Goal: Task Accomplishment & Management: Manage account settings

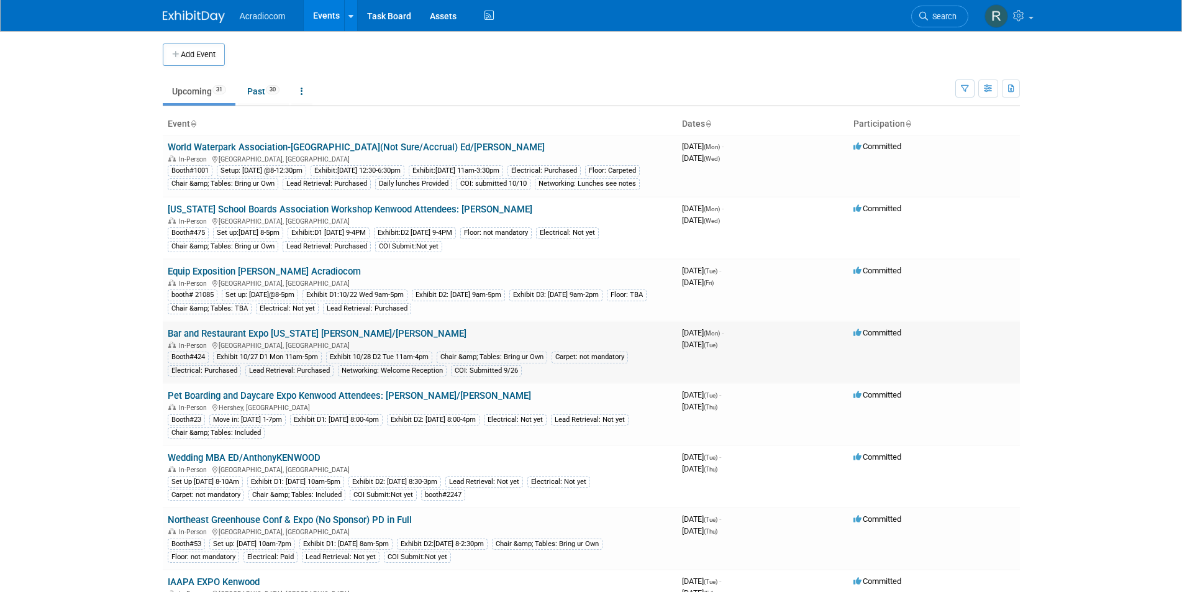
click at [281, 339] on link "Bar and Restaurant Expo [US_STATE] [PERSON_NAME]/[PERSON_NAME]" at bounding box center [317, 333] width 299 height 11
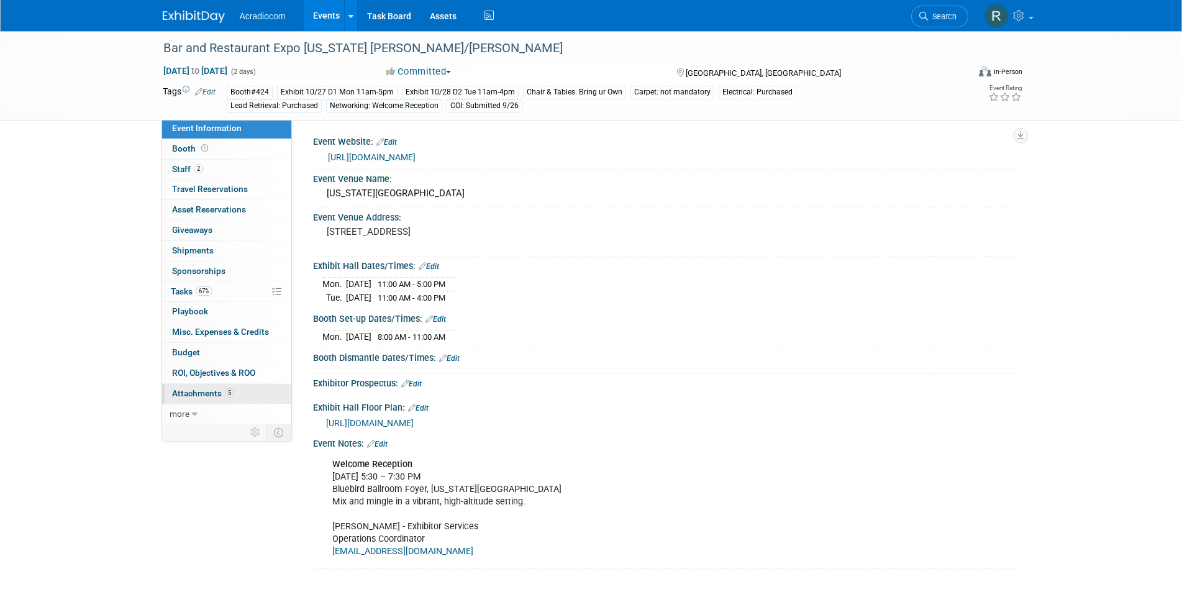
click at [211, 389] on span "Attachments 5" at bounding box center [203, 393] width 62 height 10
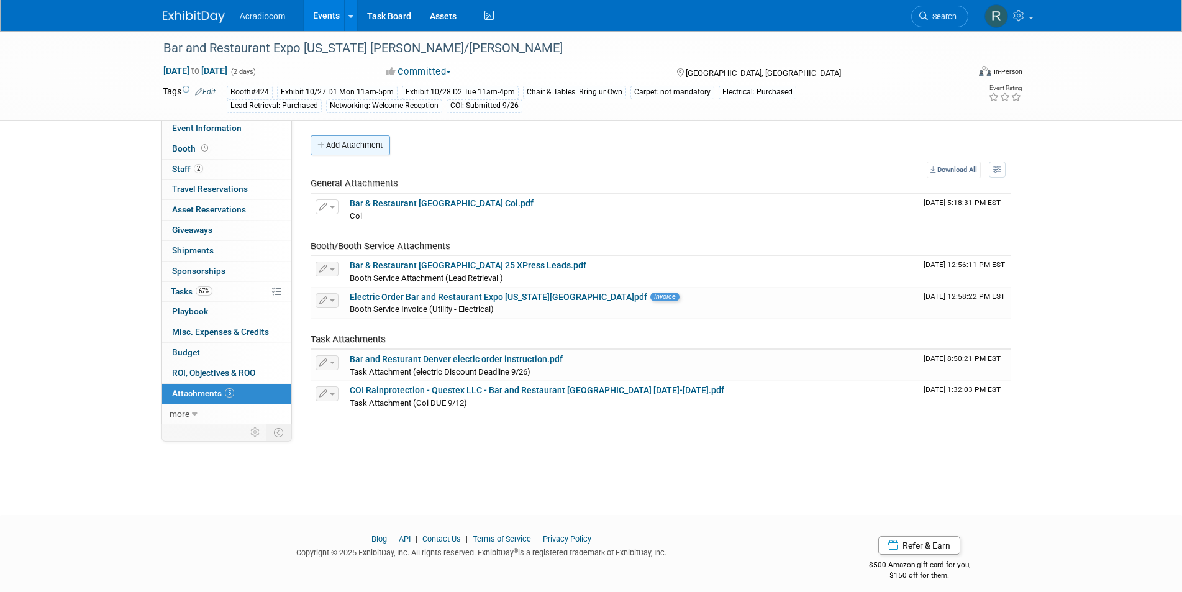
click at [358, 137] on button "Add Attachment" at bounding box center [351, 145] width 80 height 20
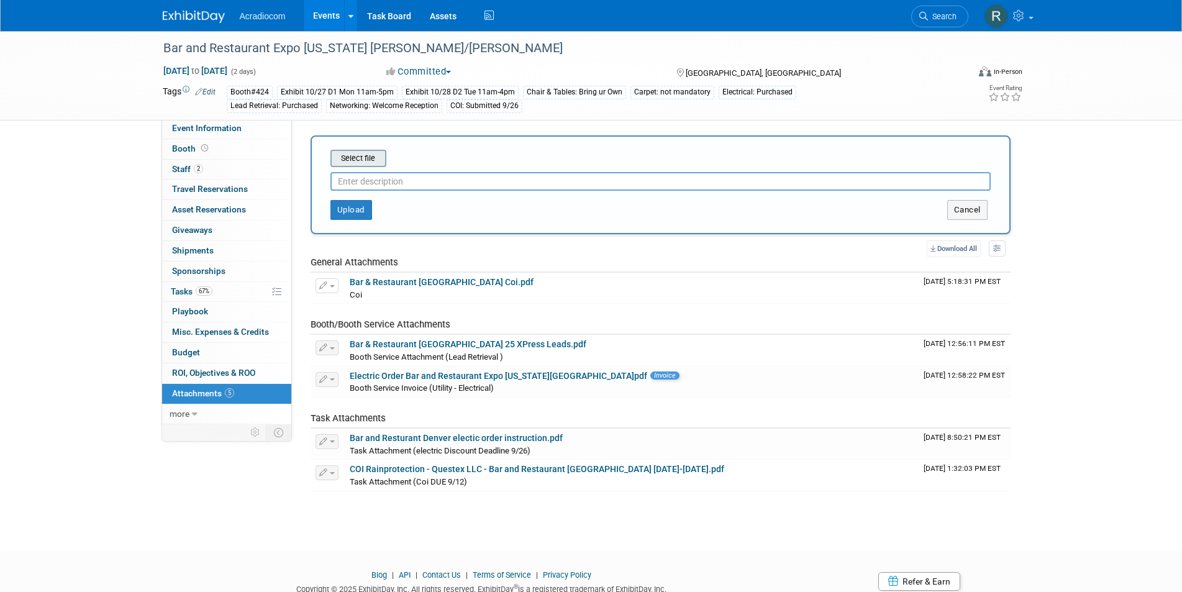
click at [360, 155] on input "file" at bounding box center [311, 158] width 148 height 15
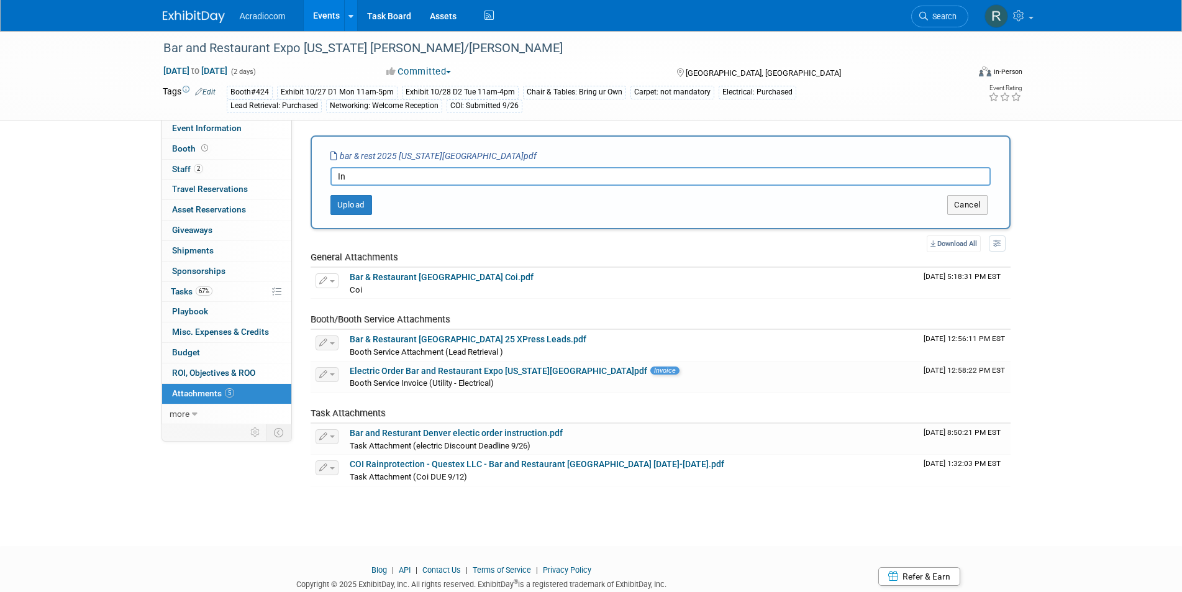
type input "I"
type input "Show Invoice"
click at [392, 322] on span "Booth/Booth Service Attachments" at bounding box center [381, 319] width 140 height 11
click at [357, 202] on button "Upload" at bounding box center [351, 205] width 42 height 20
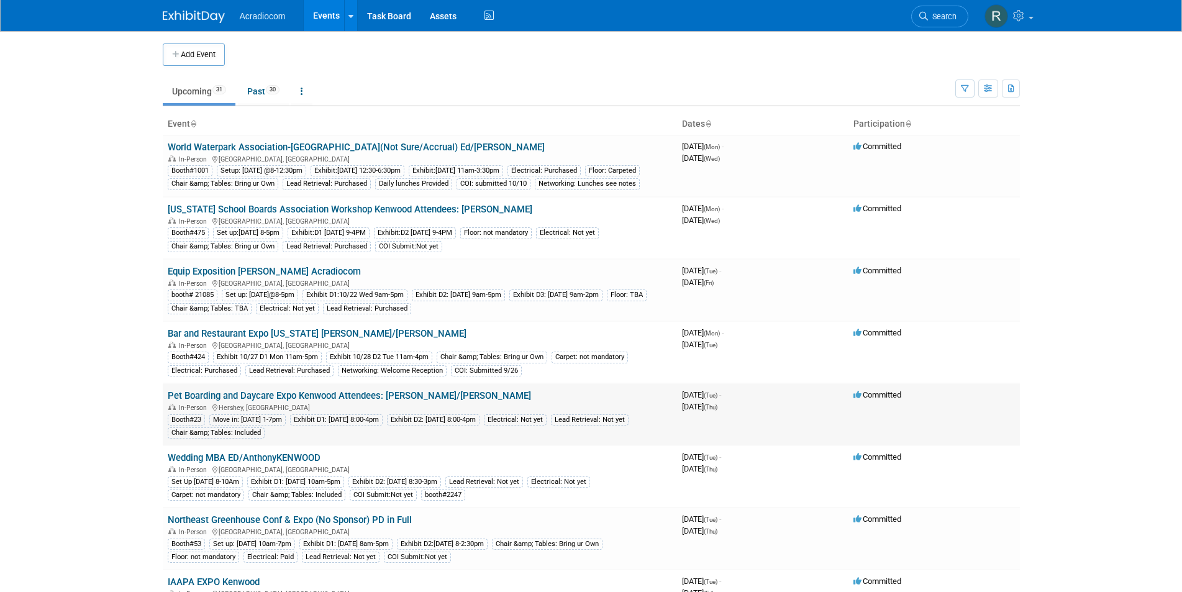
click at [364, 401] on link "Pet Boarding and Daycare Expo Kenwood Attendees: [PERSON_NAME]/[PERSON_NAME]" at bounding box center [349, 395] width 363 height 11
click at [288, 463] on link "Wedding MBA ED/AnthonyKENWOOD" at bounding box center [244, 457] width 153 height 11
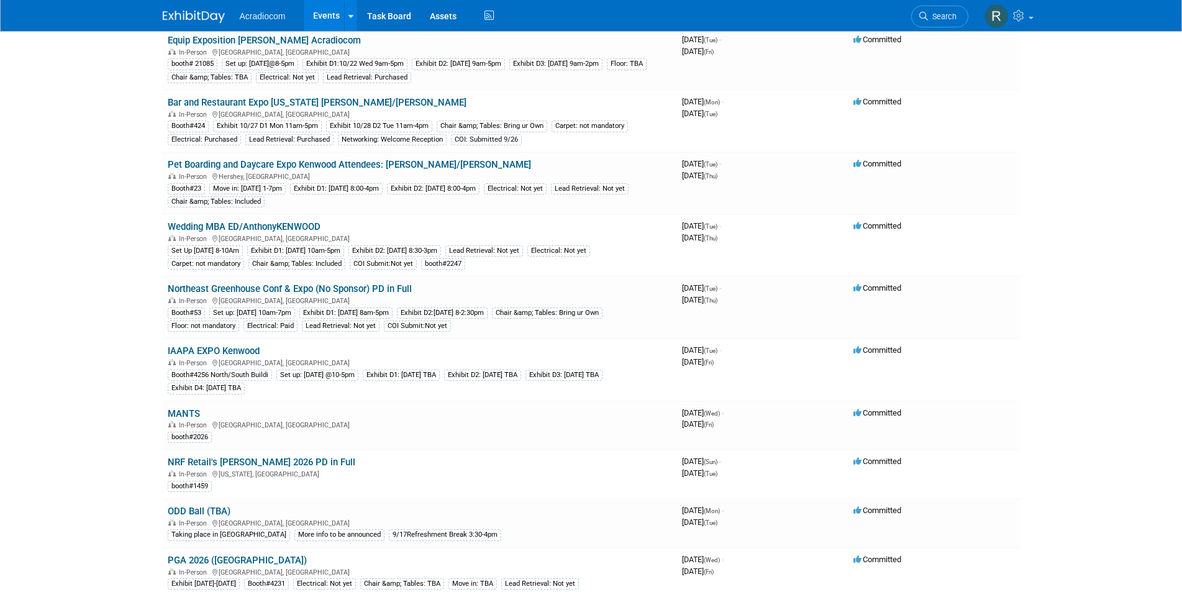
scroll to position [248, 0]
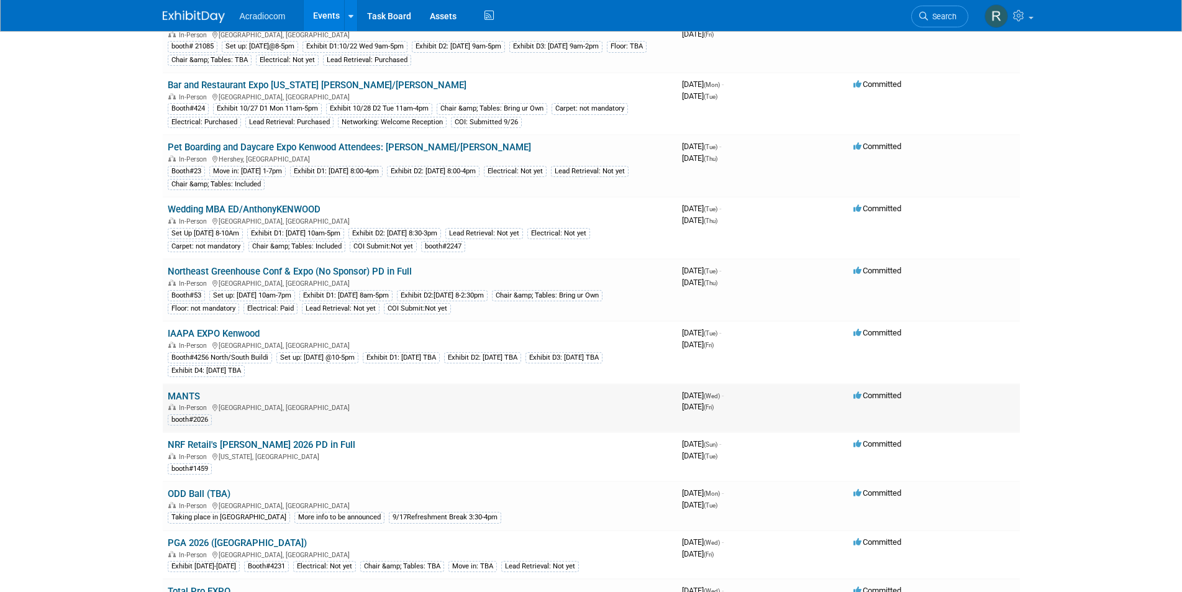
click at [177, 402] on link "MANTS" at bounding box center [184, 396] width 32 height 11
click at [223, 450] on link "NRF Retail's Big Show 2026 PD in Full" at bounding box center [262, 444] width 188 height 11
click at [991, 19] on img at bounding box center [996, 16] width 24 height 24
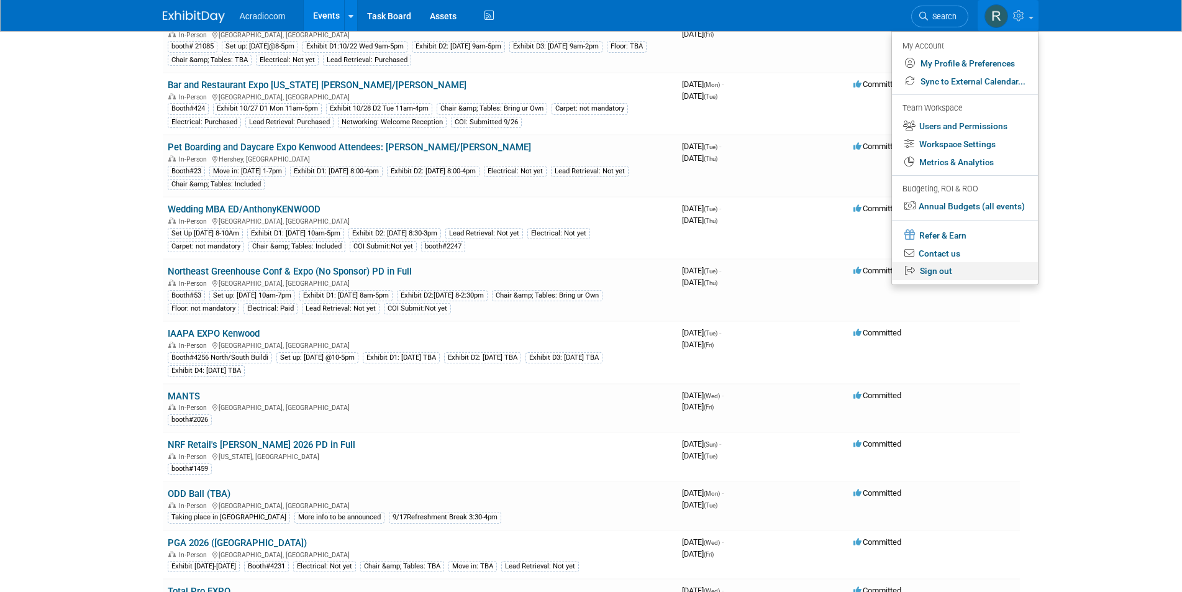
click at [932, 268] on link "Sign out" at bounding box center [965, 271] width 146 height 18
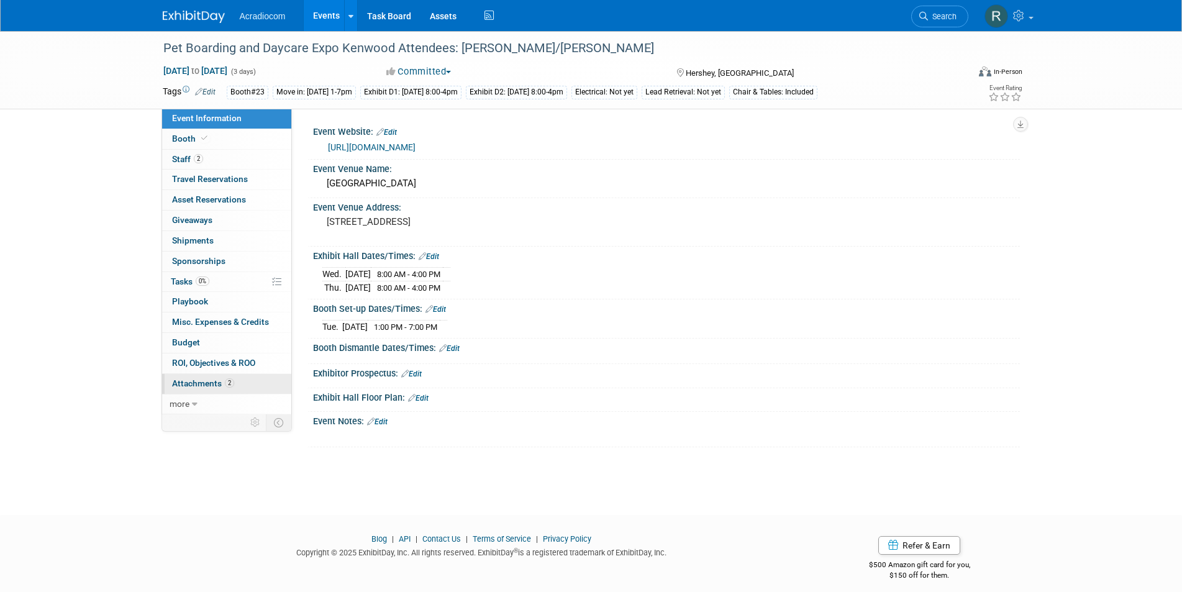
click at [214, 381] on span "Attachments 2" at bounding box center [203, 383] width 62 height 10
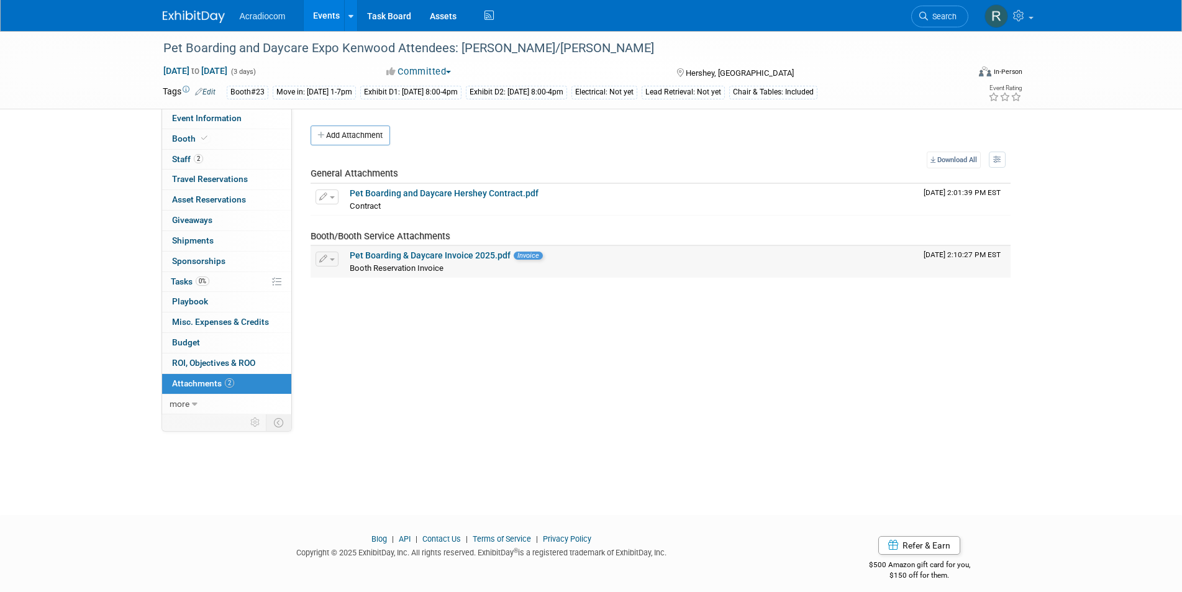
click at [425, 255] on link "Pet Boarding & Daycare Invoice 2025.pdf" at bounding box center [430, 255] width 161 height 10
click at [199, 154] on span "2" at bounding box center [198, 158] width 9 height 9
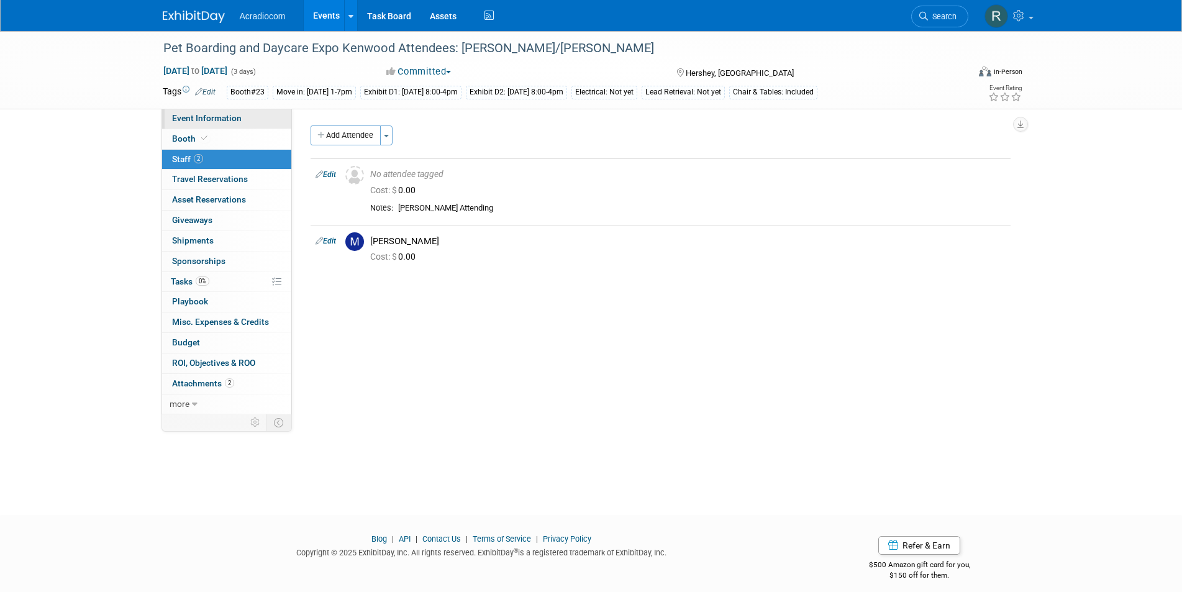
click at [219, 118] on span "Event Information" at bounding box center [207, 118] width 70 height 10
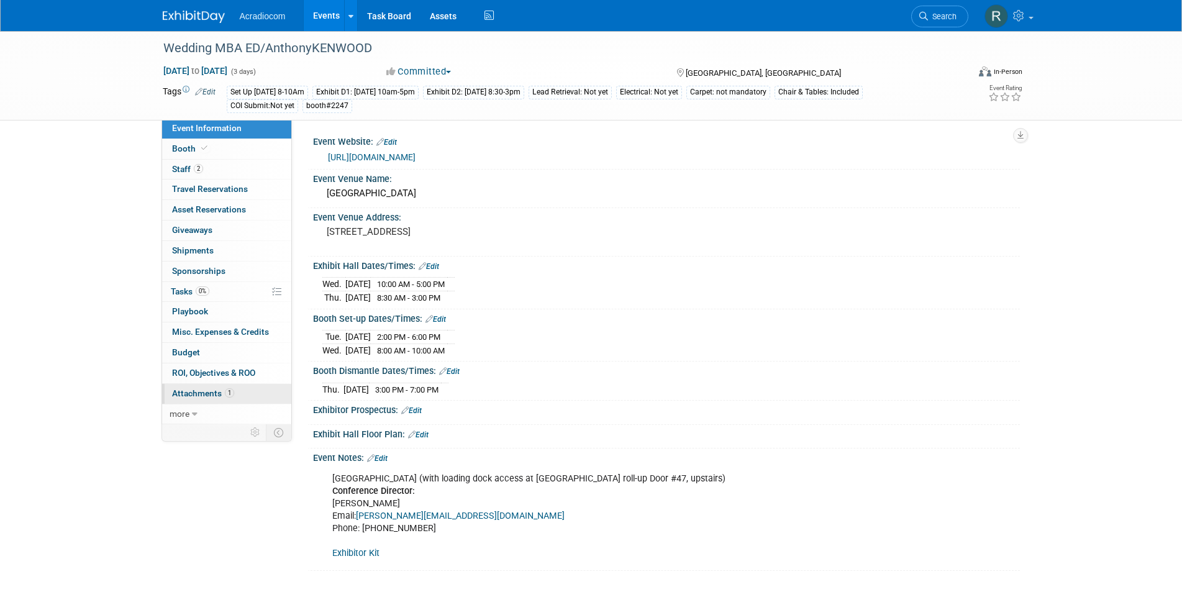
click at [218, 389] on span "Attachments 1" at bounding box center [203, 393] width 62 height 10
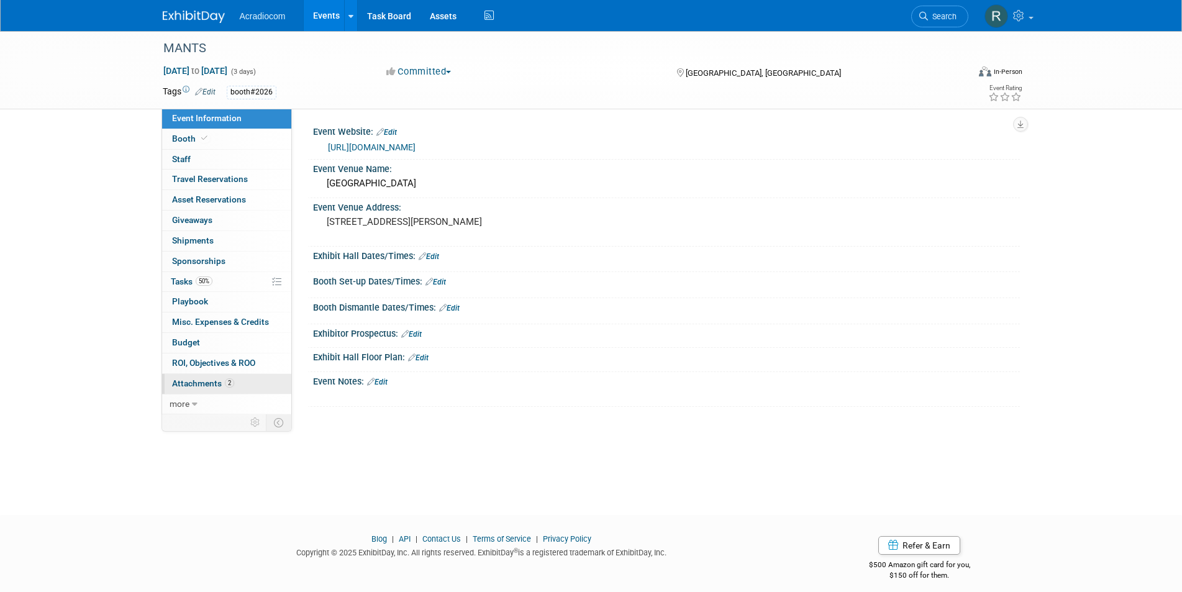
click at [191, 380] on span "Attachments 2" at bounding box center [203, 383] width 62 height 10
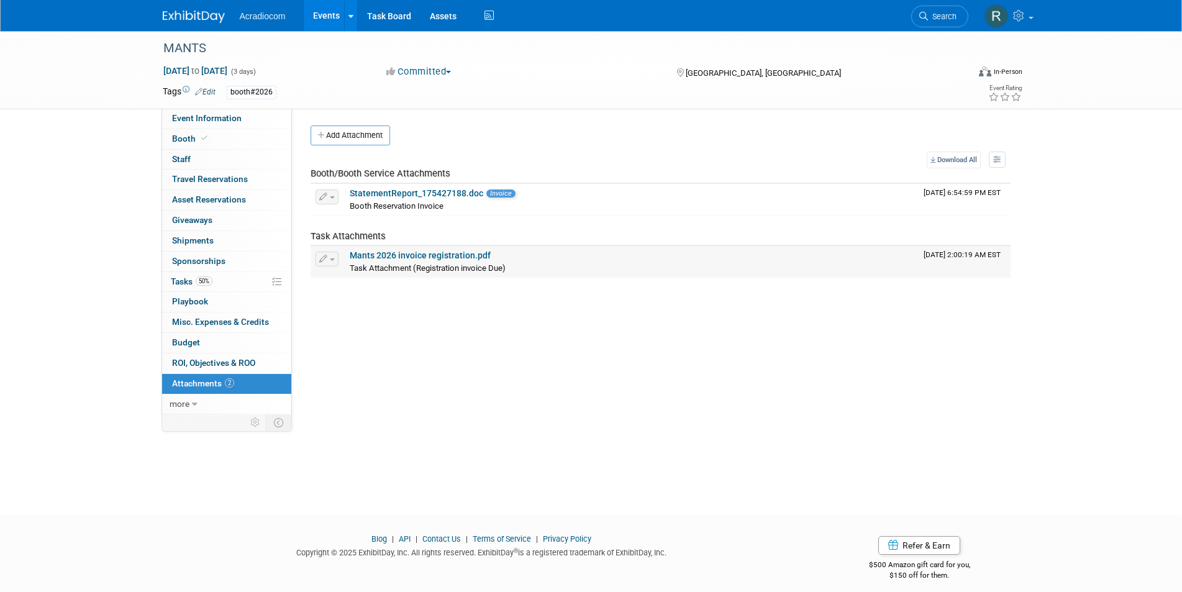
click at [386, 252] on link "Mants 2026 invoice registration.pdf" at bounding box center [420, 255] width 141 height 10
click at [387, 191] on link "StatementReport_175427188.doc" at bounding box center [417, 193] width 134 height 10
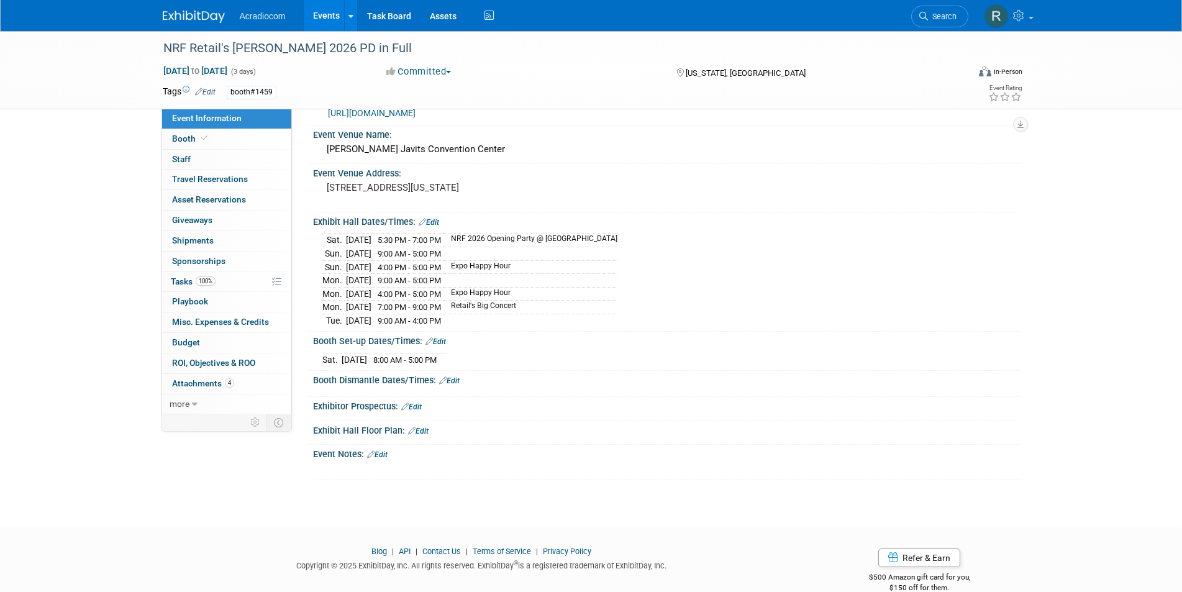
scroll to position [53, 0]
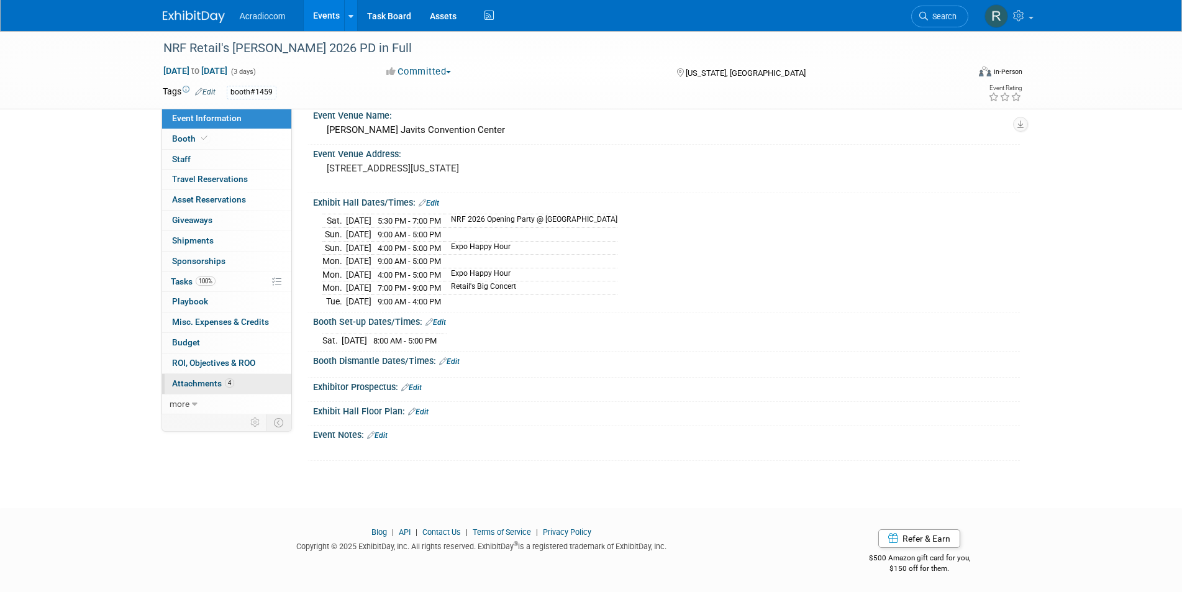
click at [209, 383] on span "Attachments 4" at bounding box center [203, 383] width 62 height 10
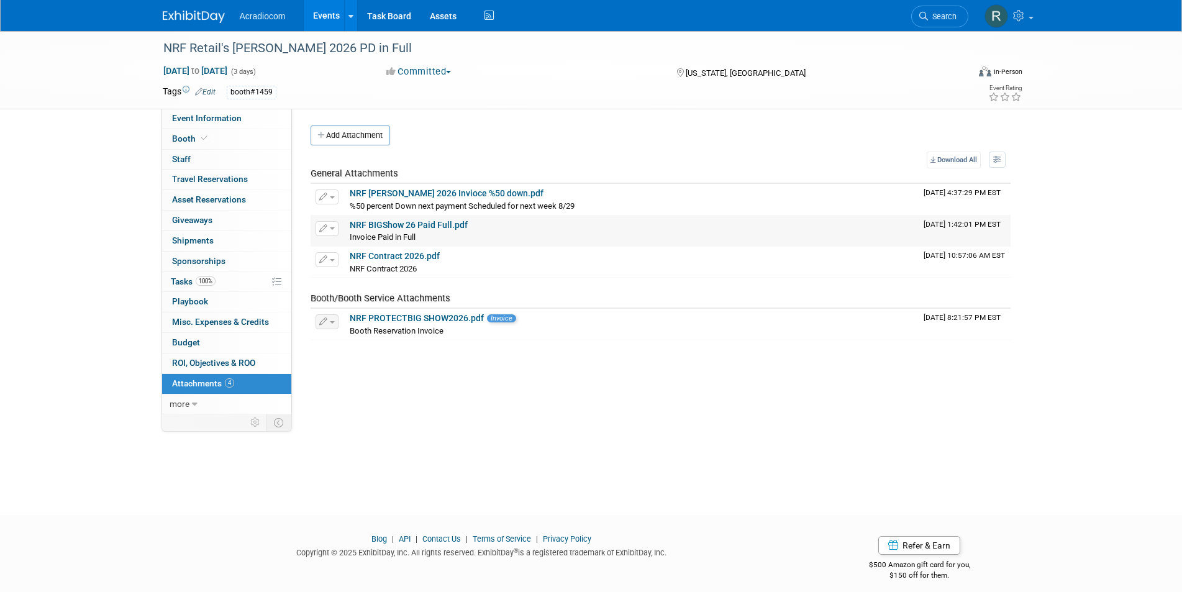
click at [325, 231] on icon "button" at bounding box center [323, 229] width 9 height 8
click at [358, 244] on link "Download" at bounding box center [370, 247] width 109 height 17
